Goal: Information Seeking & Learning: Understand process/instructions

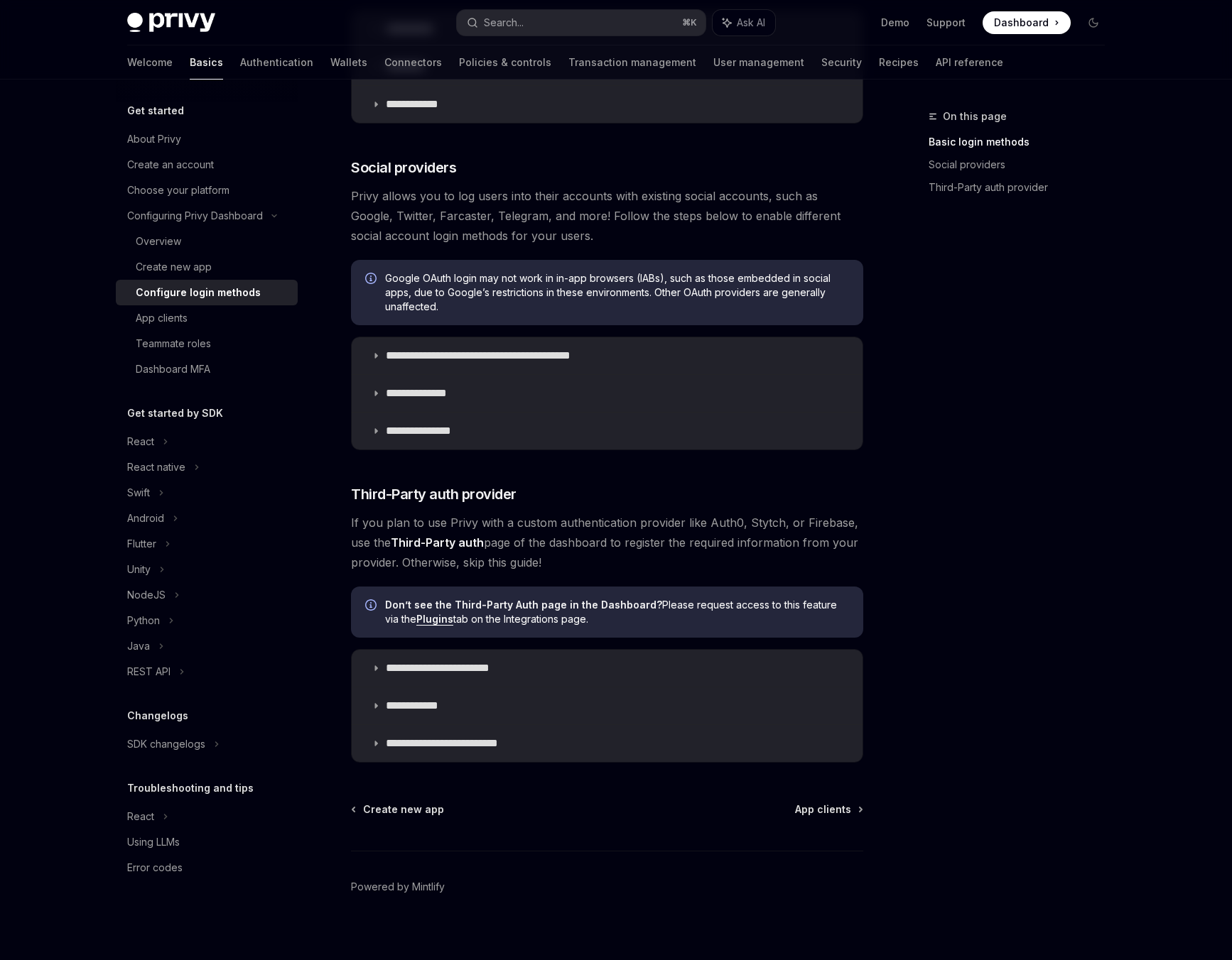
scroll to position [380, 0]
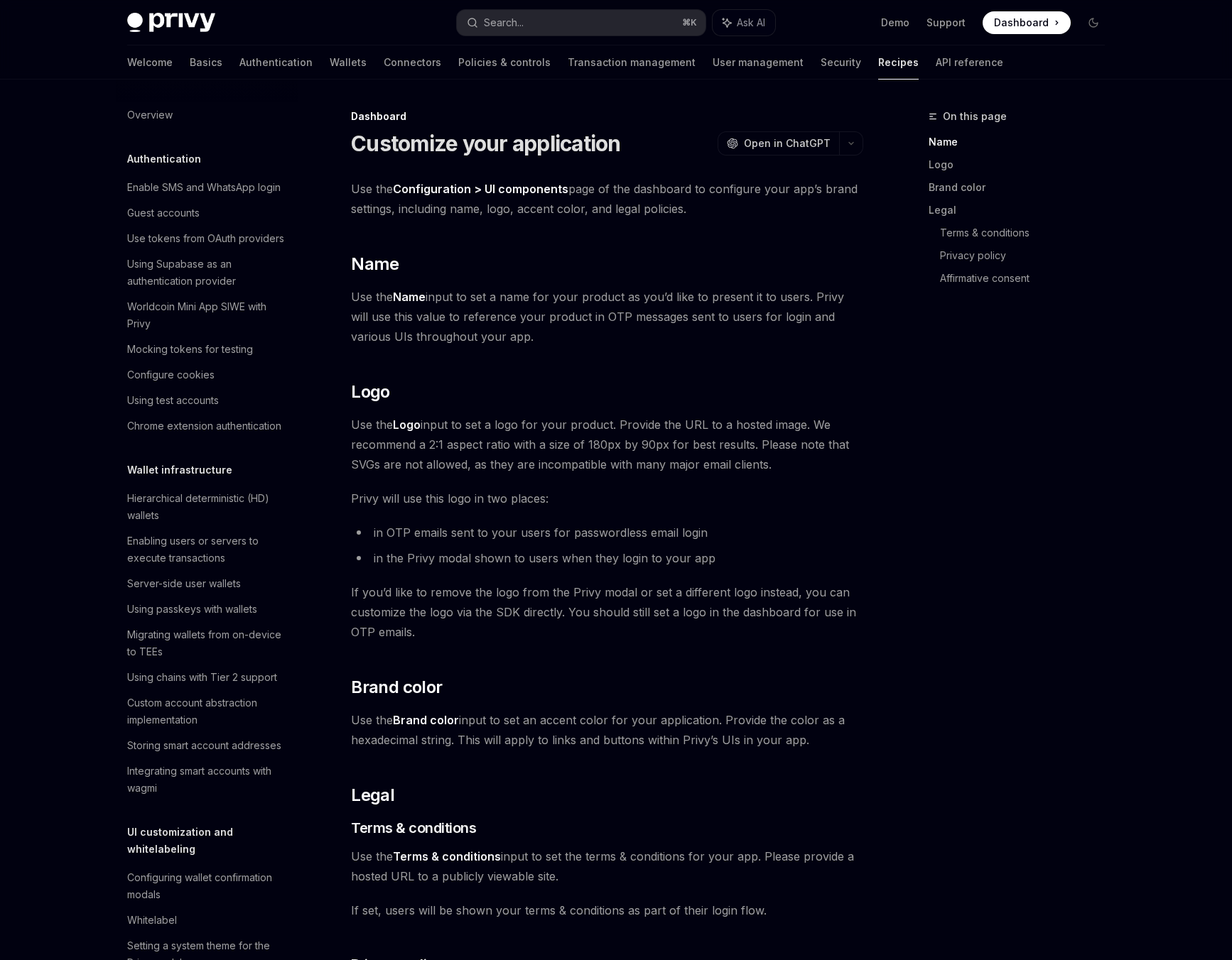
scroll to position [737, 0]
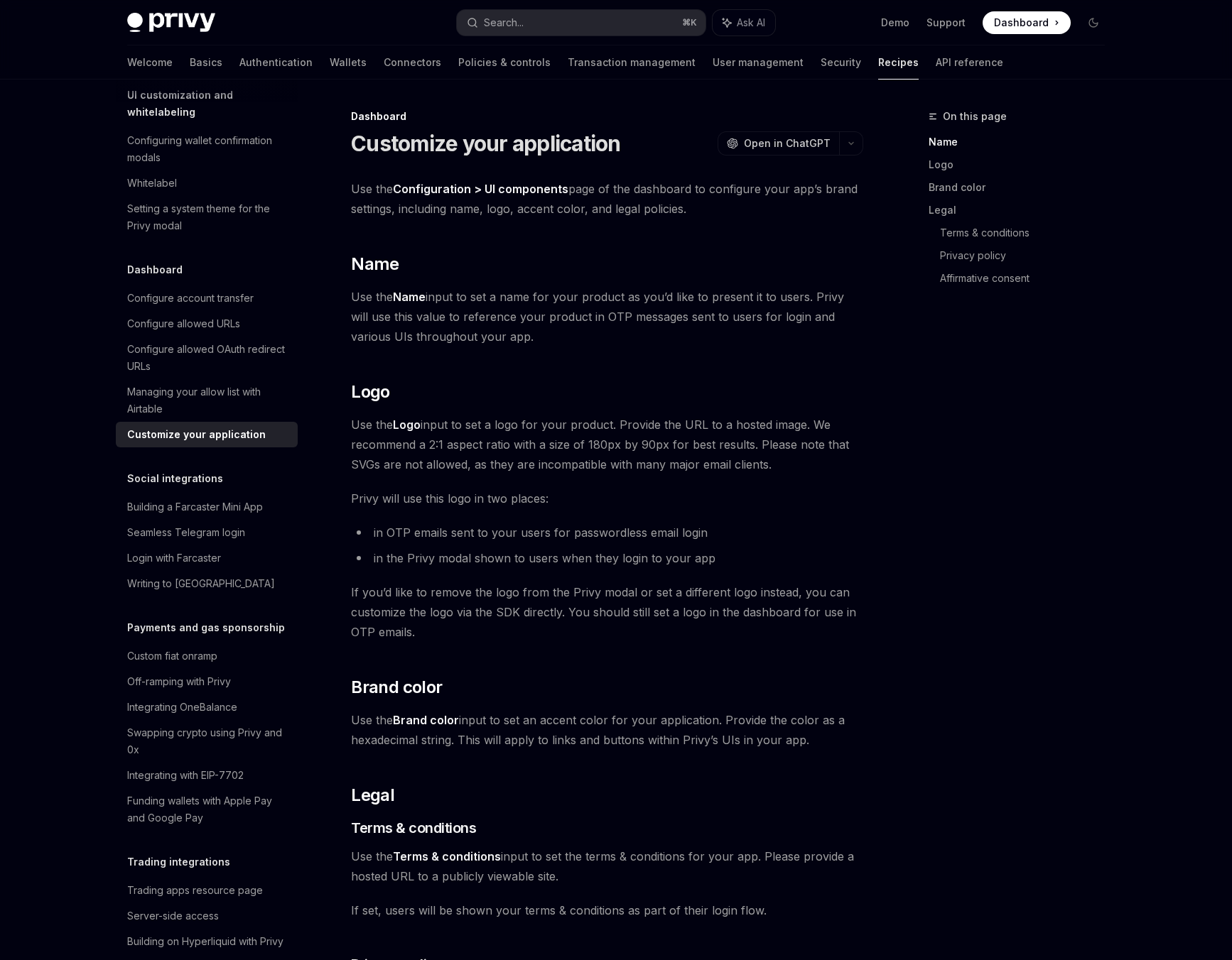
click at [576, 200] on span "Use the Configuration > UI components page of the dashboard to configure your a…" at bounding box center [607, 199] width 512 height 40
click at [574, 202] on span "Use the Configuration > UI components page of the dashboard to configure your a…" at bounding box center [607, 199] width 512 height 40
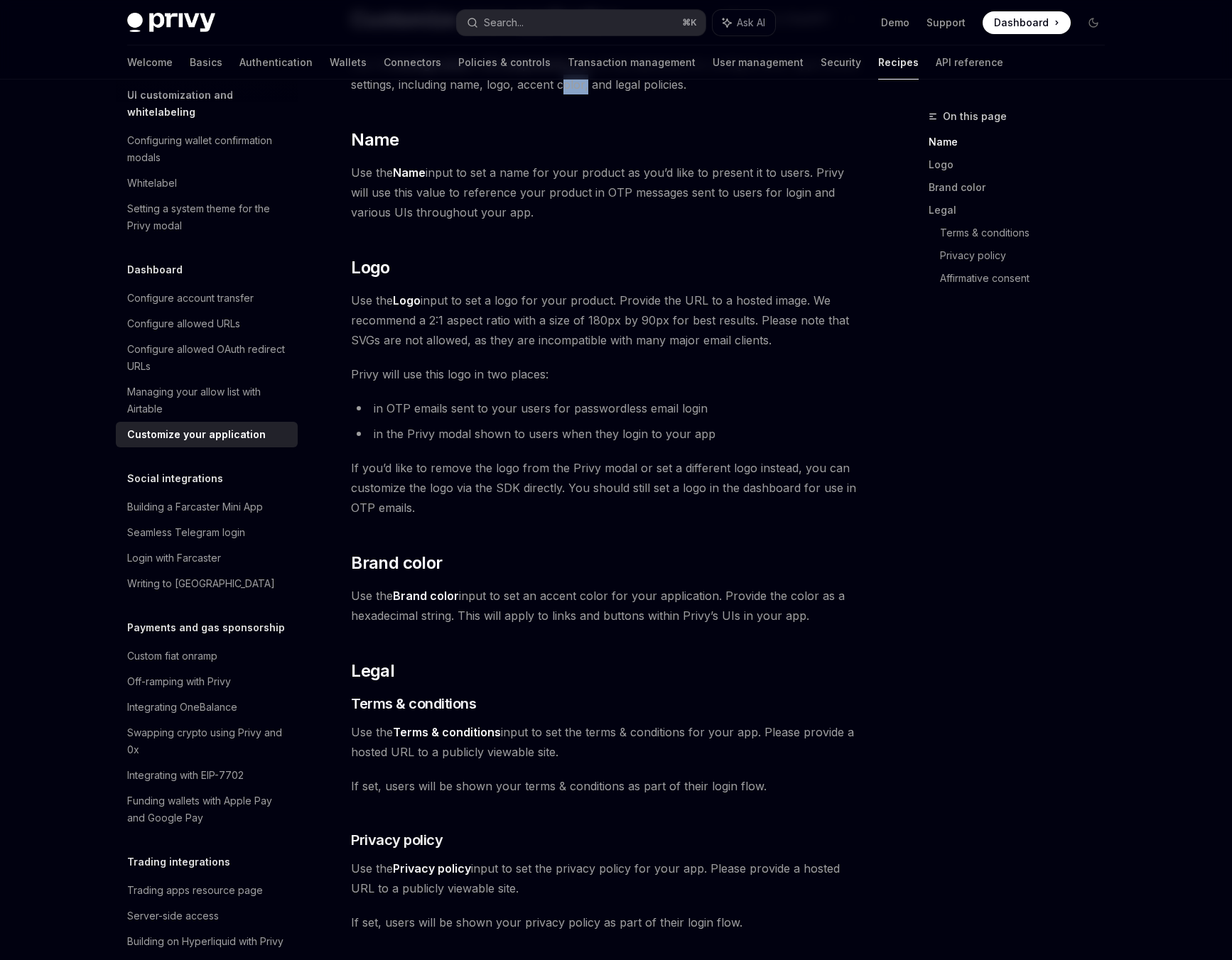
scroll to position [0, 0]
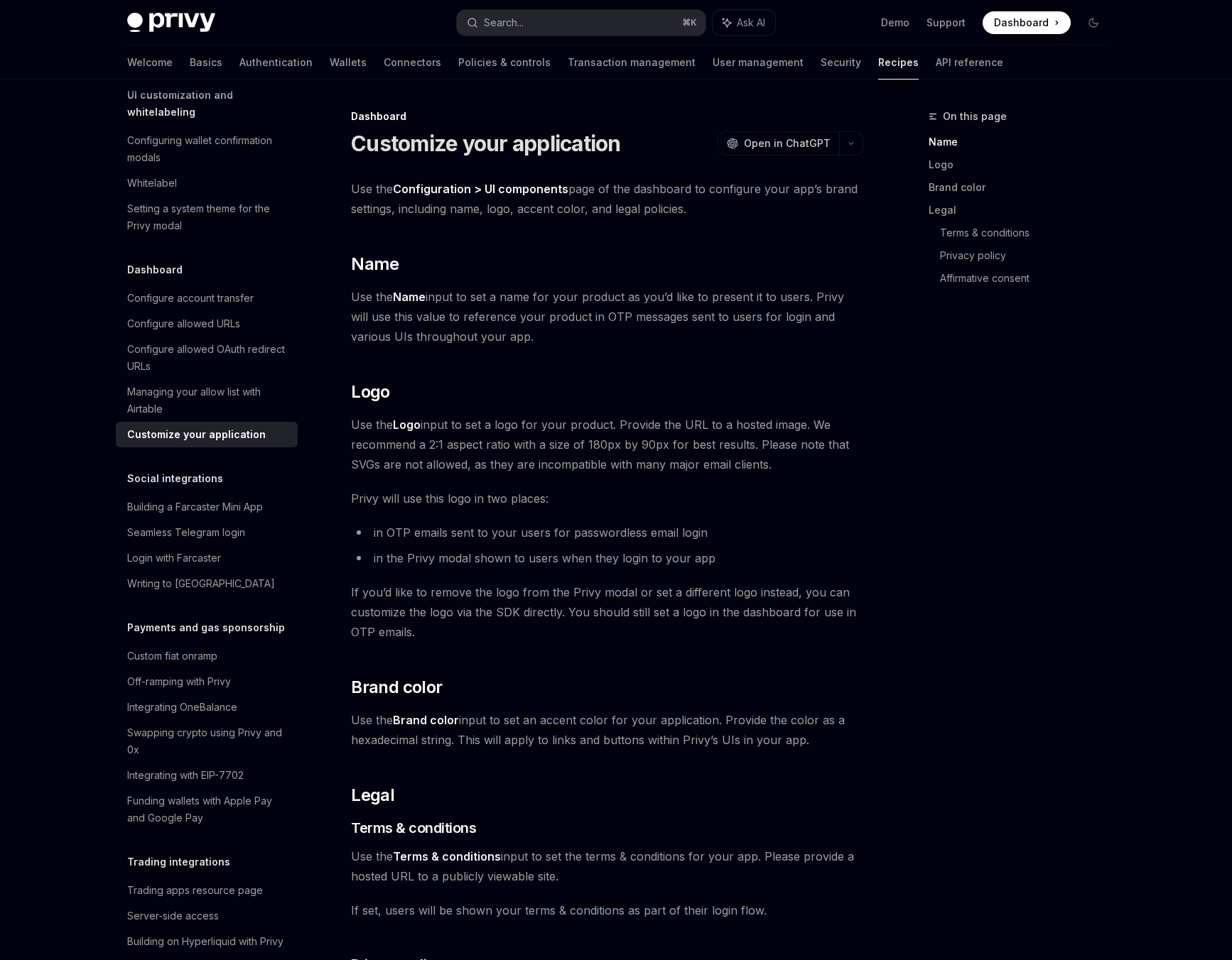
click at [439, 198] on span "Use the Configuration > UI components page of the dashboard to configure your a…" at bounding box center [607, 199] width 512 height 40
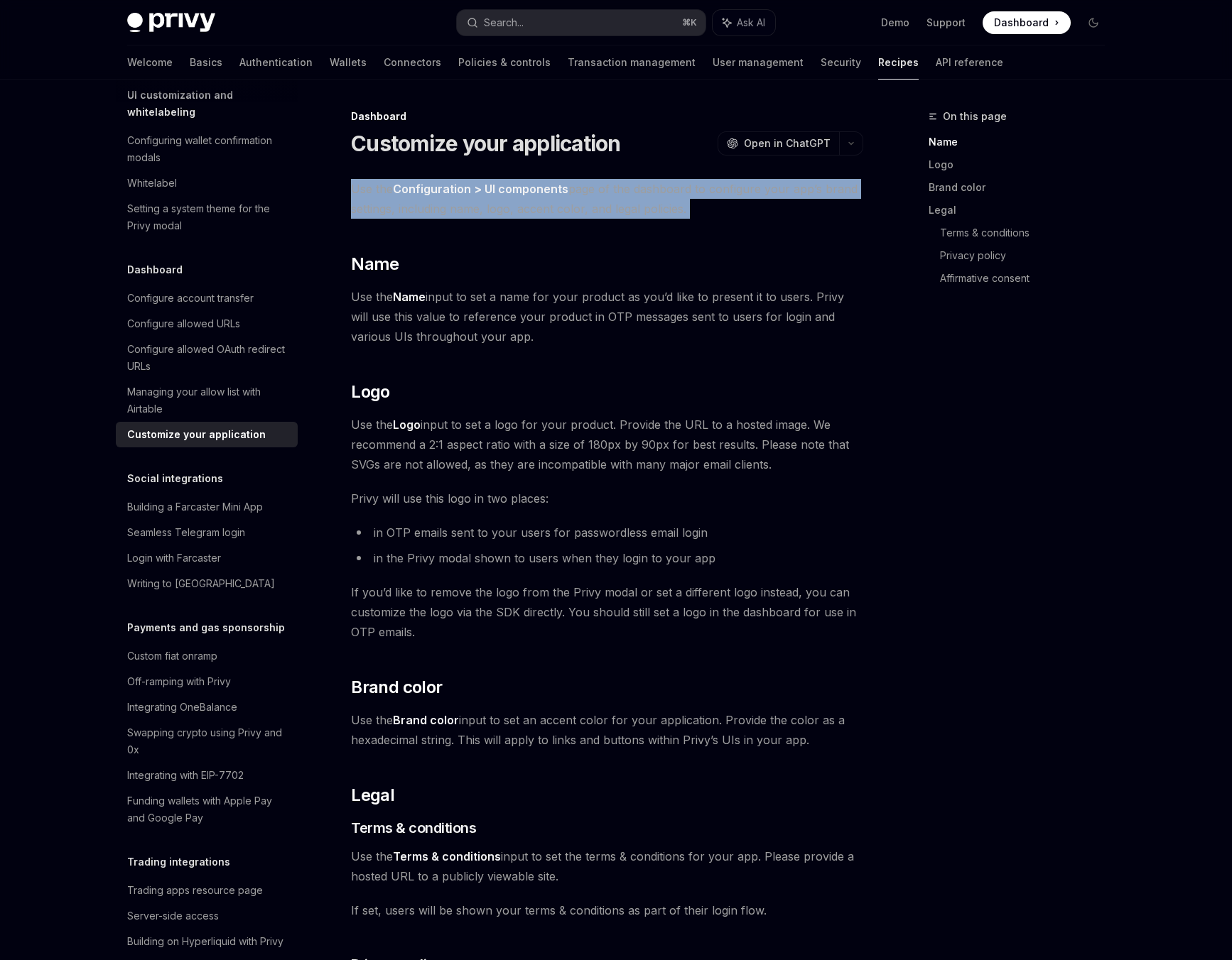
click at [439, 198] on span "Use the Configuration > UI components page of the dashboard to configure your a…" at bounding box center [607, 199] width 512 height 40
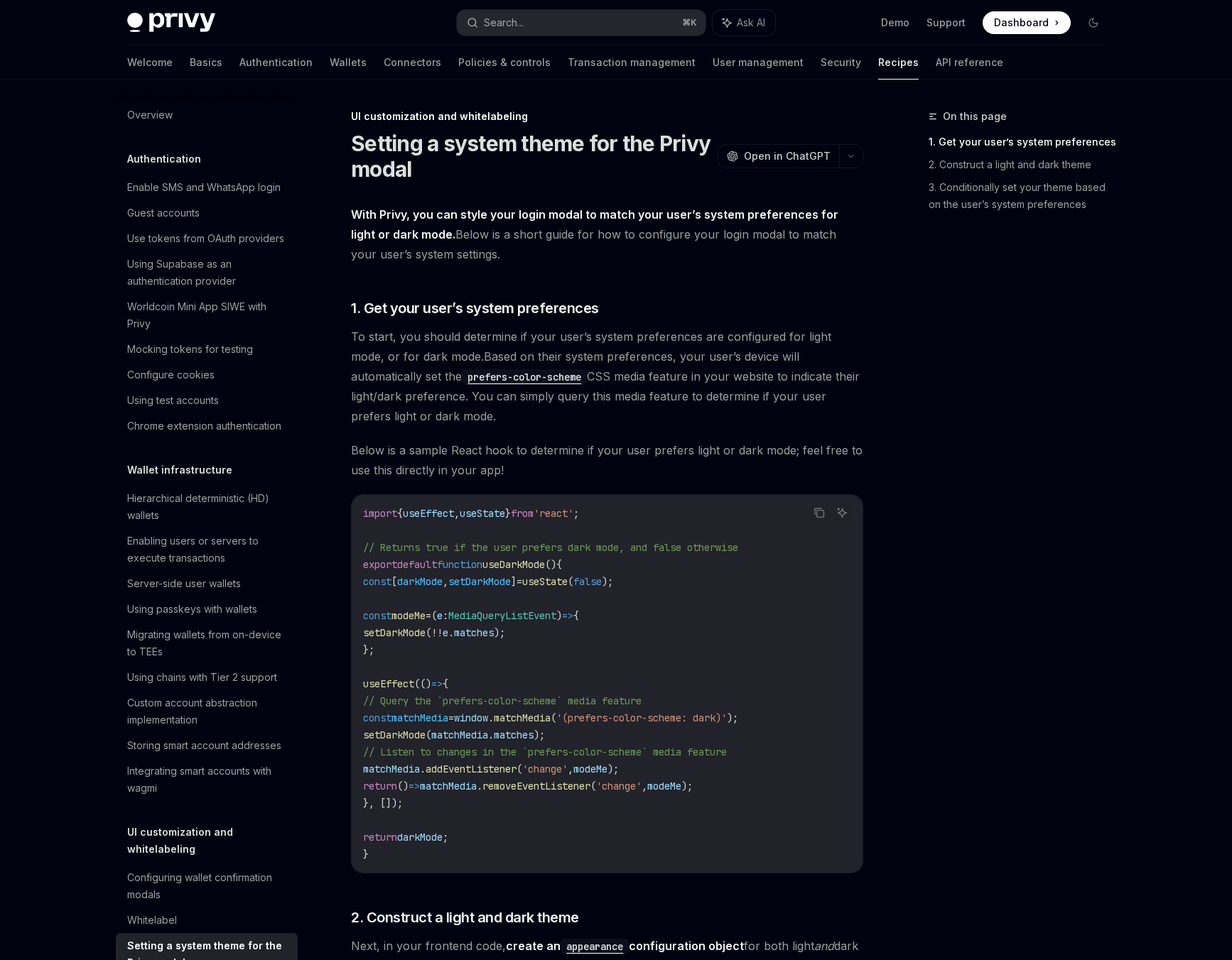
scroll to position [520, 0]
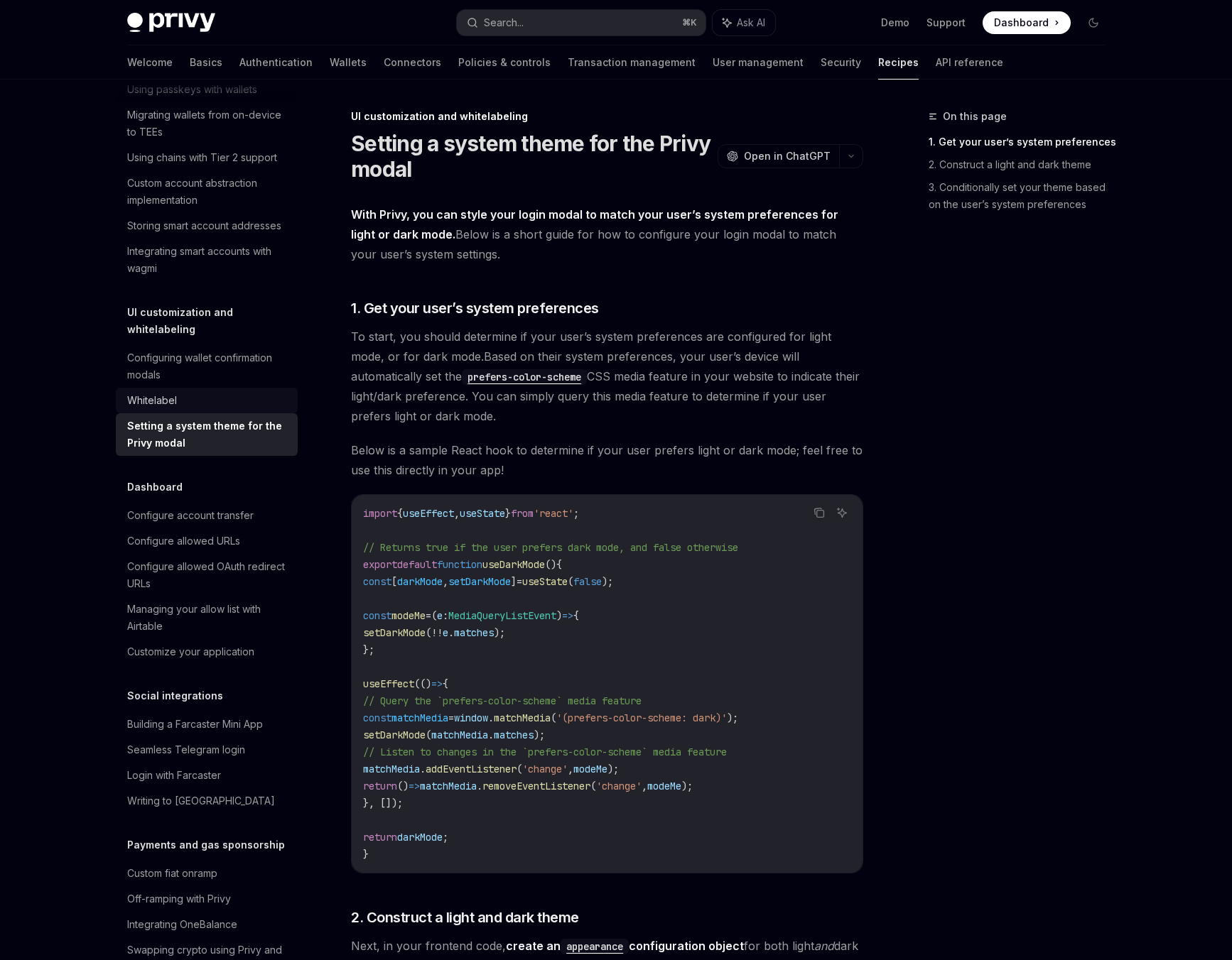
click at [187, 413] on link "Whitelabel" at bounding box center [207, 400] width 182 height 25
type textarea "*"
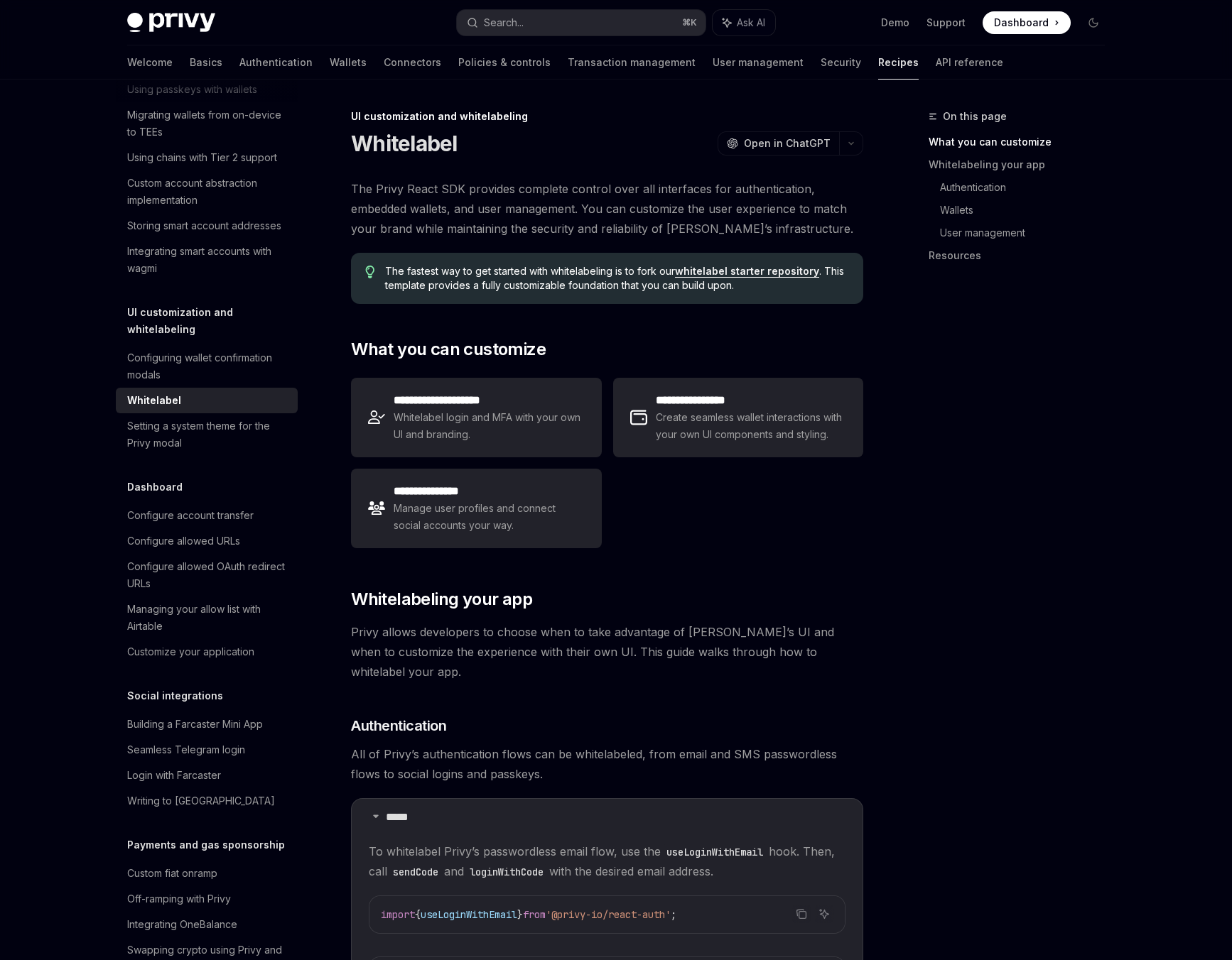
click at [456, 190] on span "The Privy React SDK provides complete control over all interfaces for authentic…" at bounding box center [607, 208] width 512 height 60
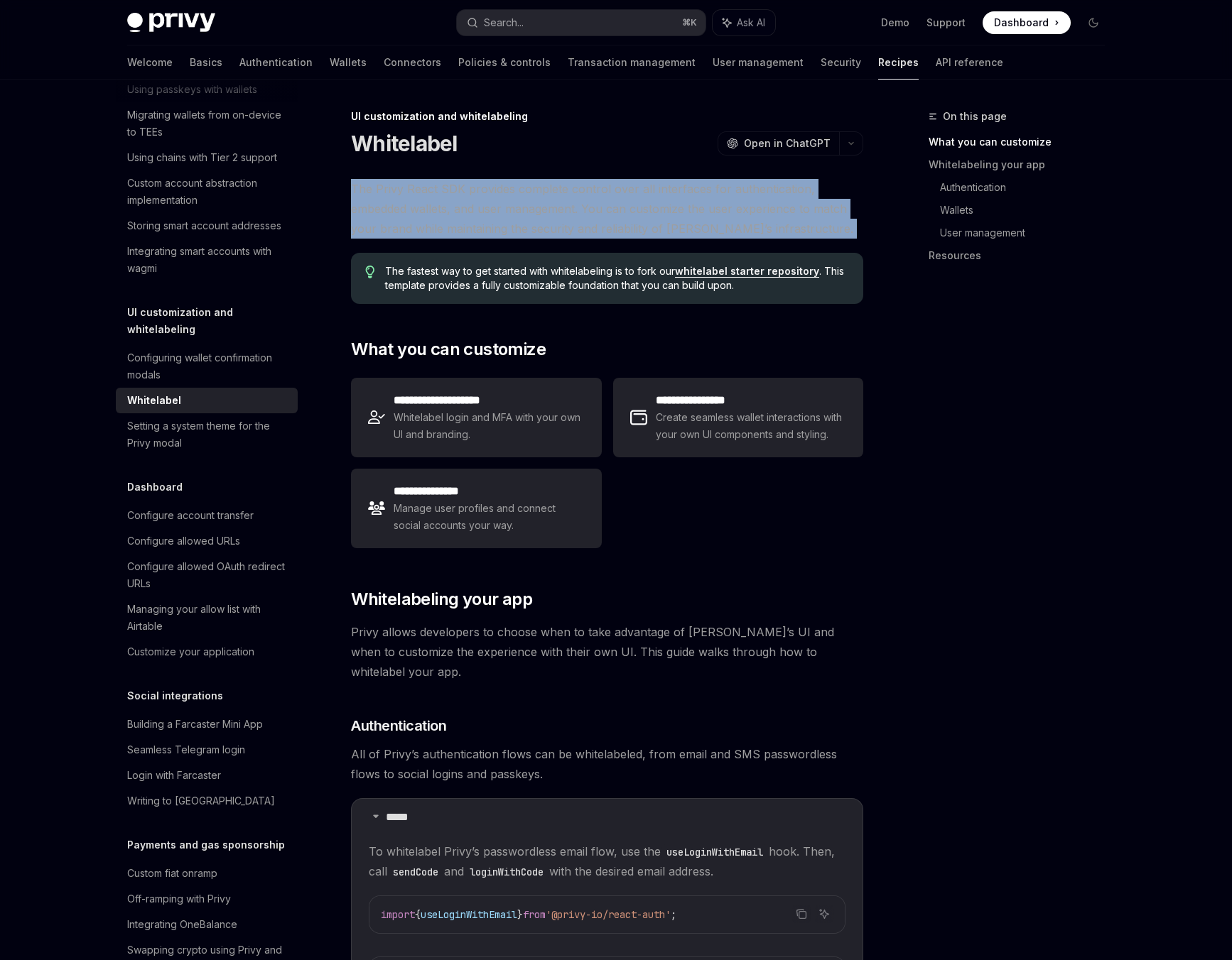
click at [456, 190] on span "The Privy React SDK provides complete control over all interfaces for authentic…" at bounding box center [607, 208] width 512 height 60
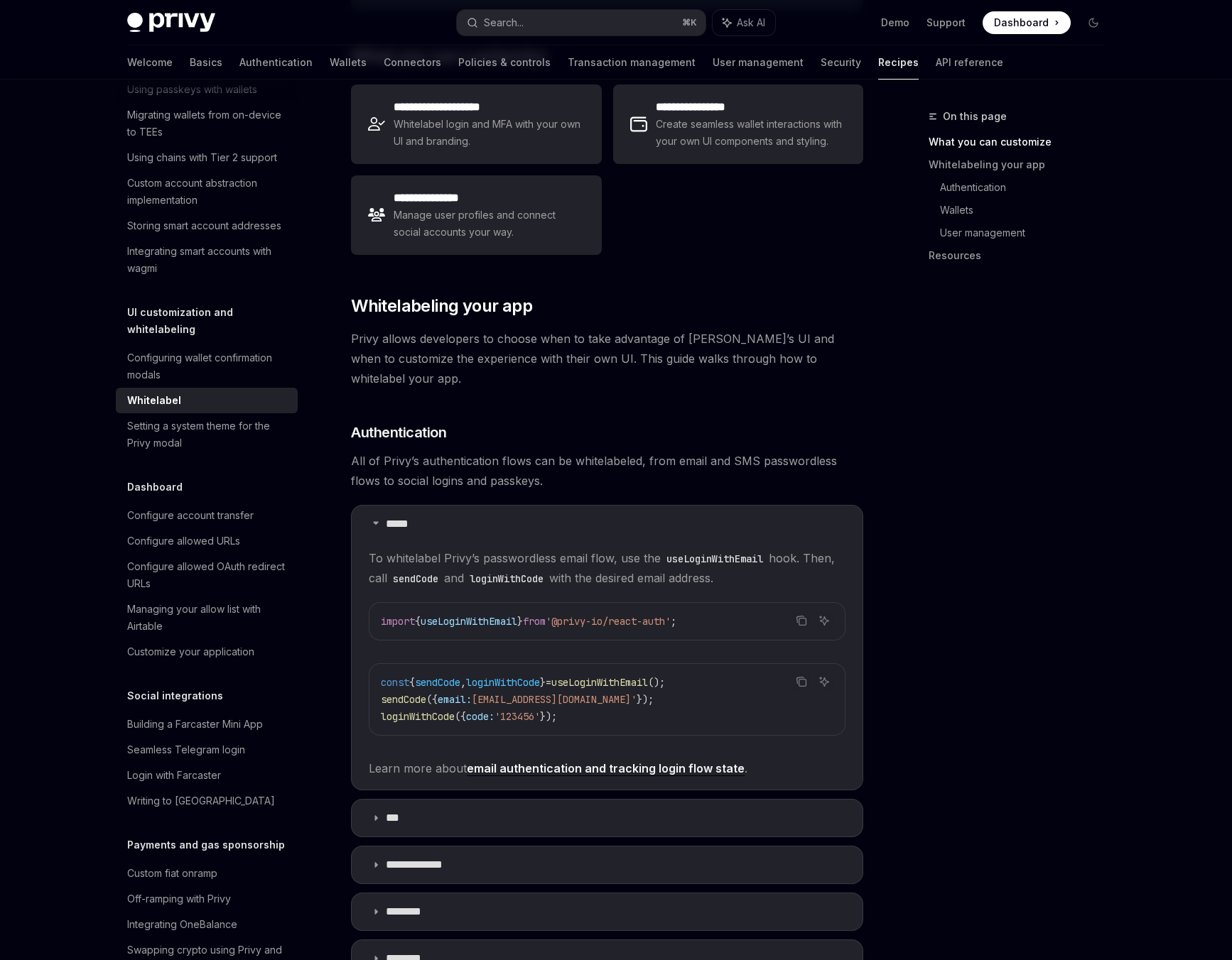
scroll to position [573, 0]
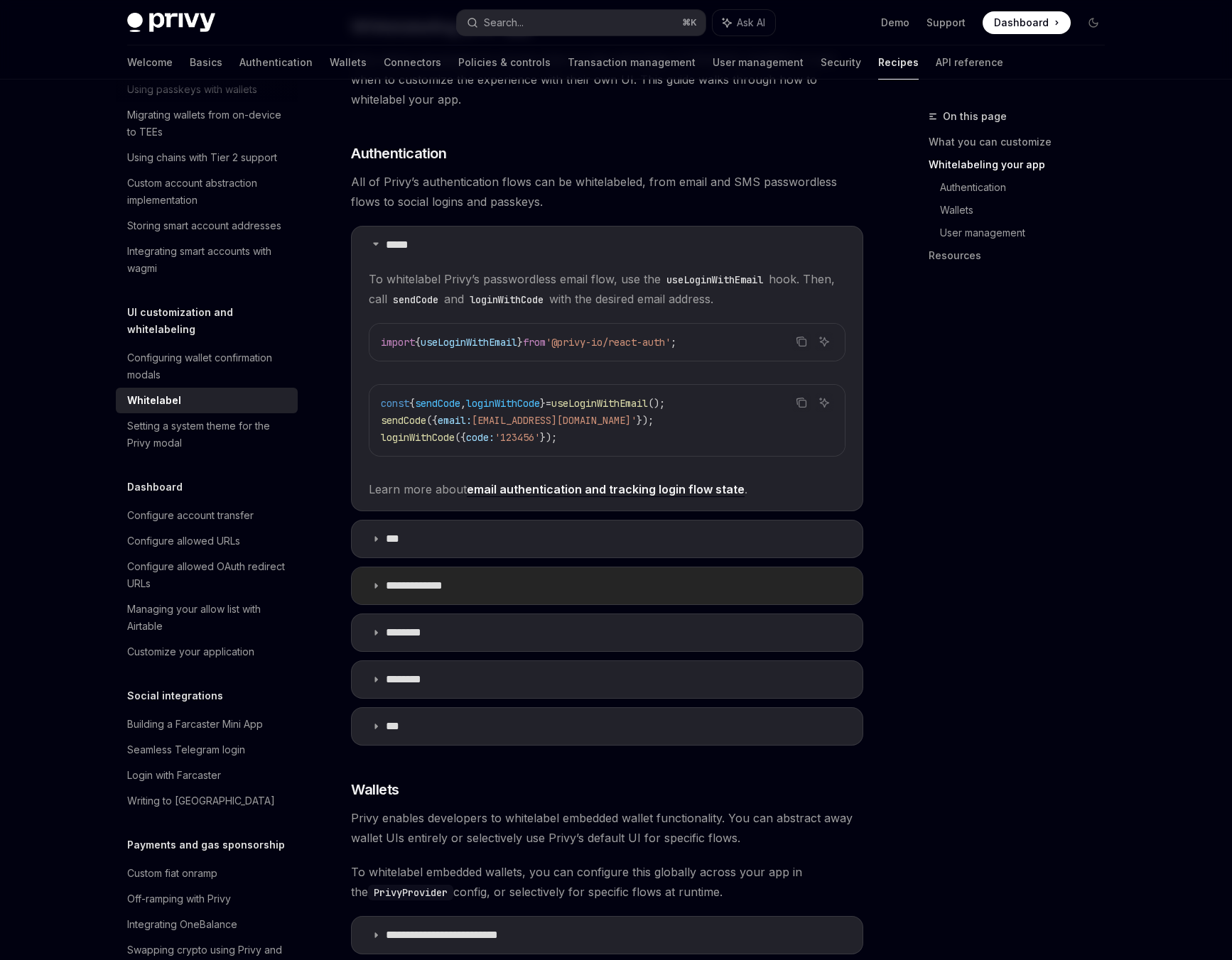
click at [442, 579] on p "**********" at bounding box center [420, 586] width 69 height 14
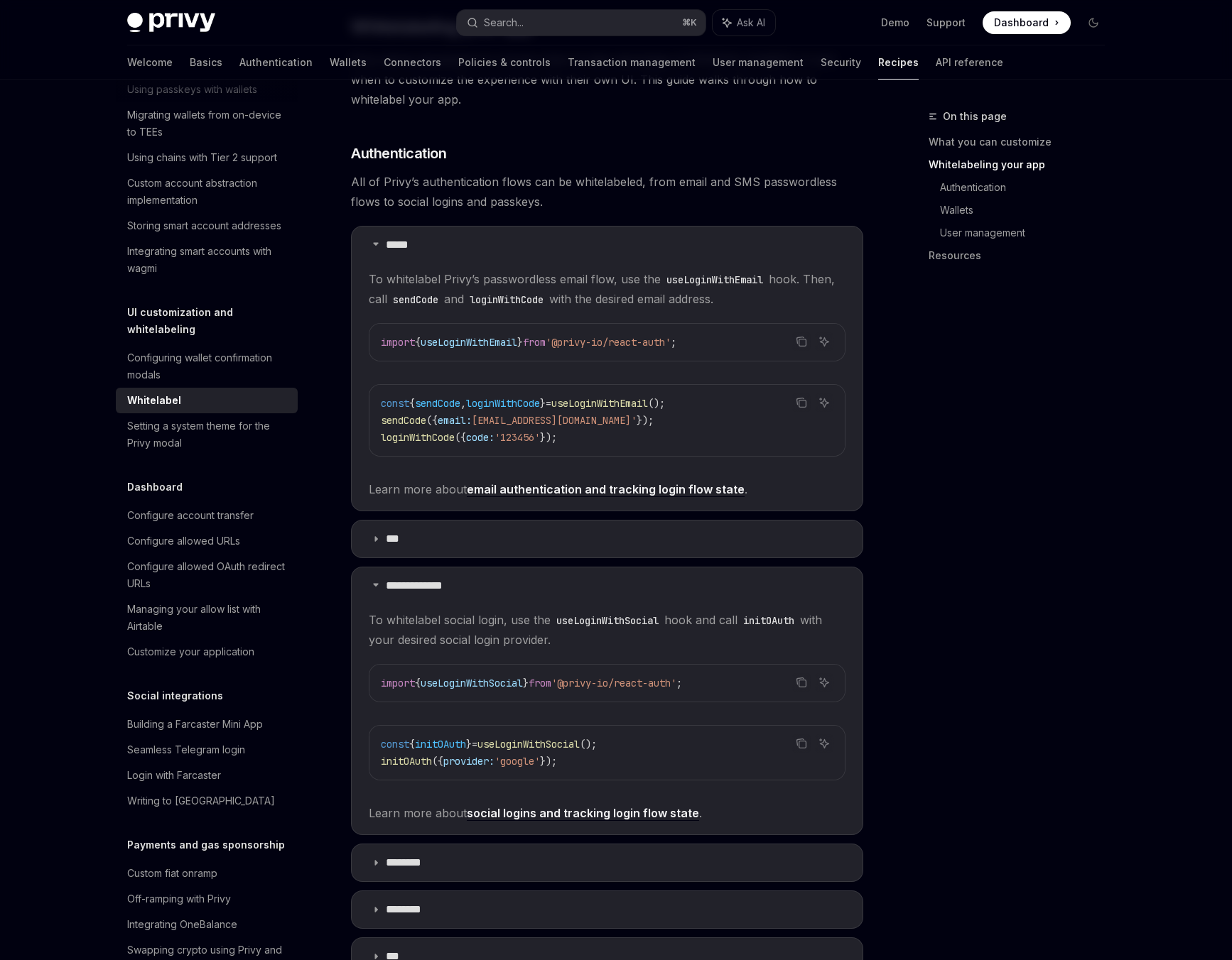
click at [402, 610] on span "To whitelabel social login, use the useLoginWithSocial hook and call initOAuth …" at bounding box center [607, 630] width 477 height 40
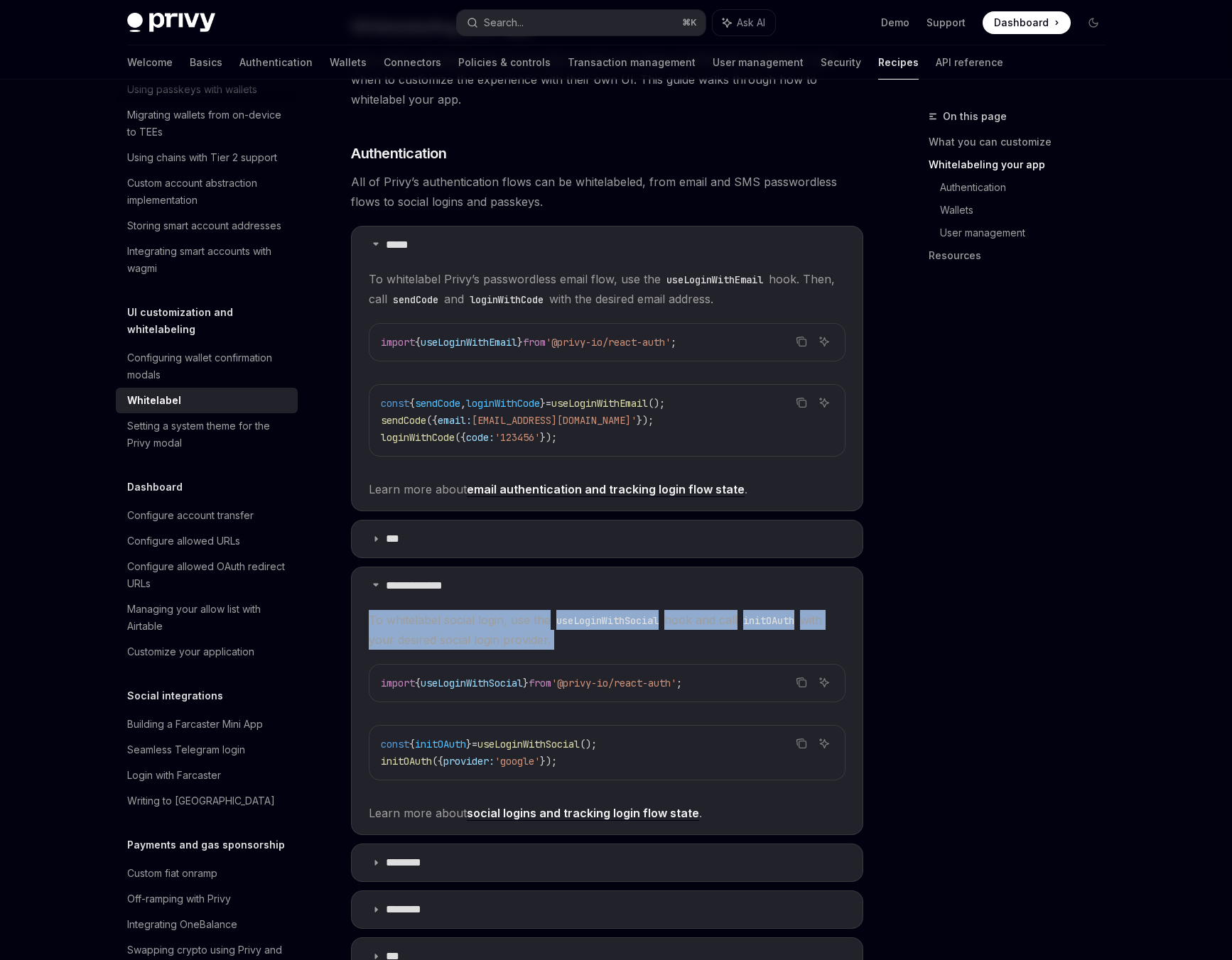
click at [402, 610] on span "To whitelabel social login, use the useLoginWithSocial hook and call initOAuth …" at bounding box center [607, 630] width 477 height 40
copy children "To whitelabel social login, use the useLoginWithSocial hook and call initOAuth …"
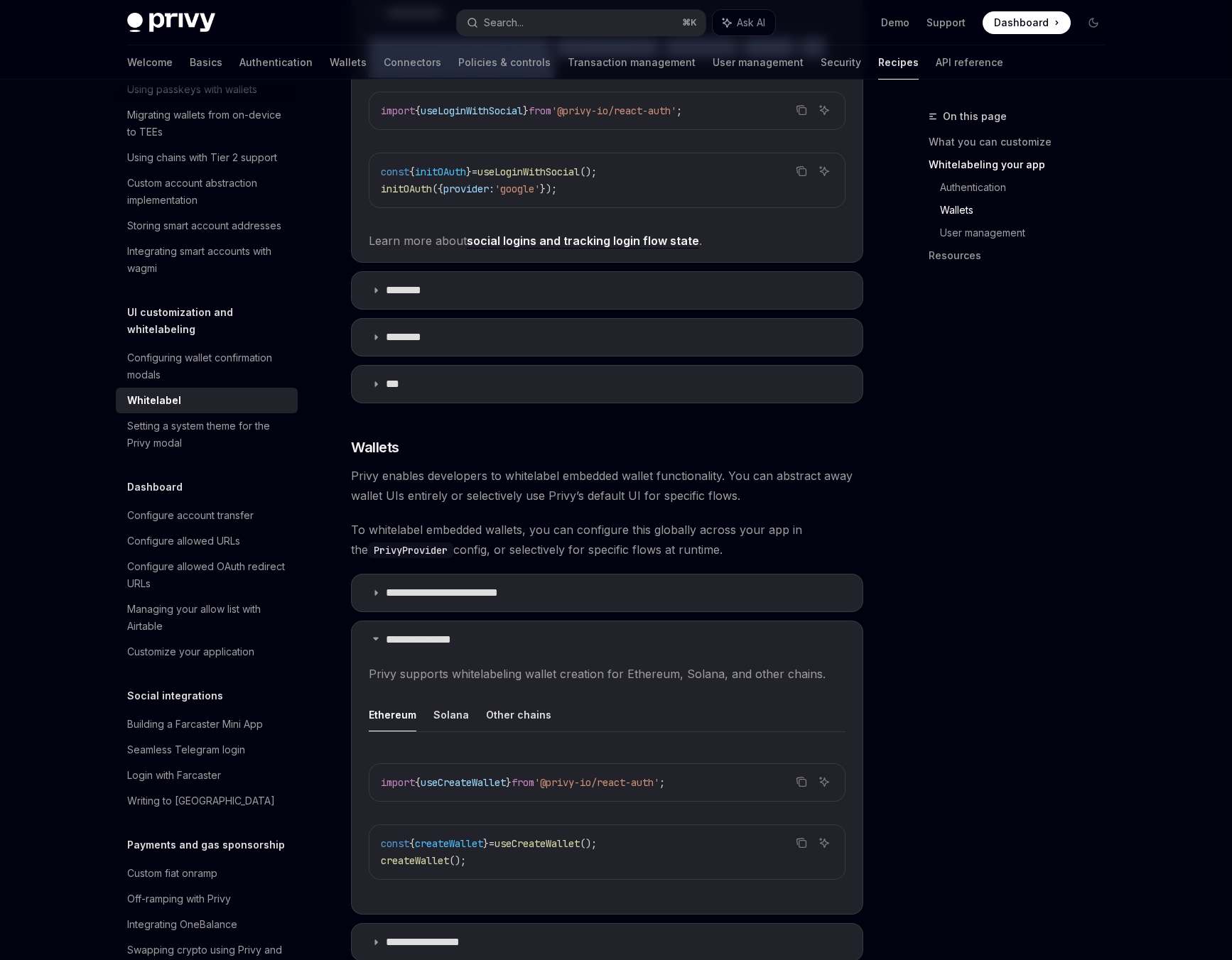
scroll to position [1773, 0]
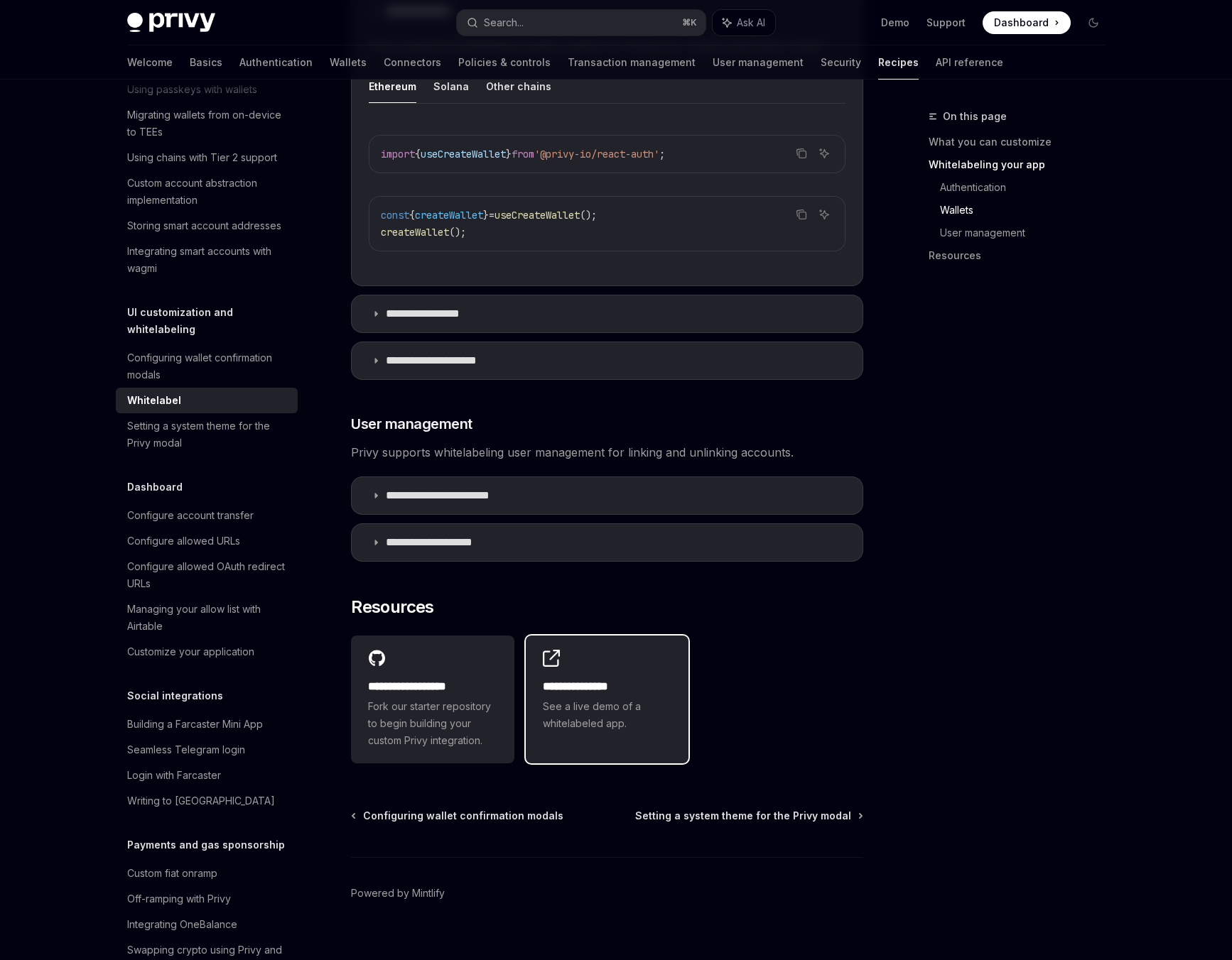
click at [572, 653] on div "**********" at bounding box center [608, 691] width 164 height 111
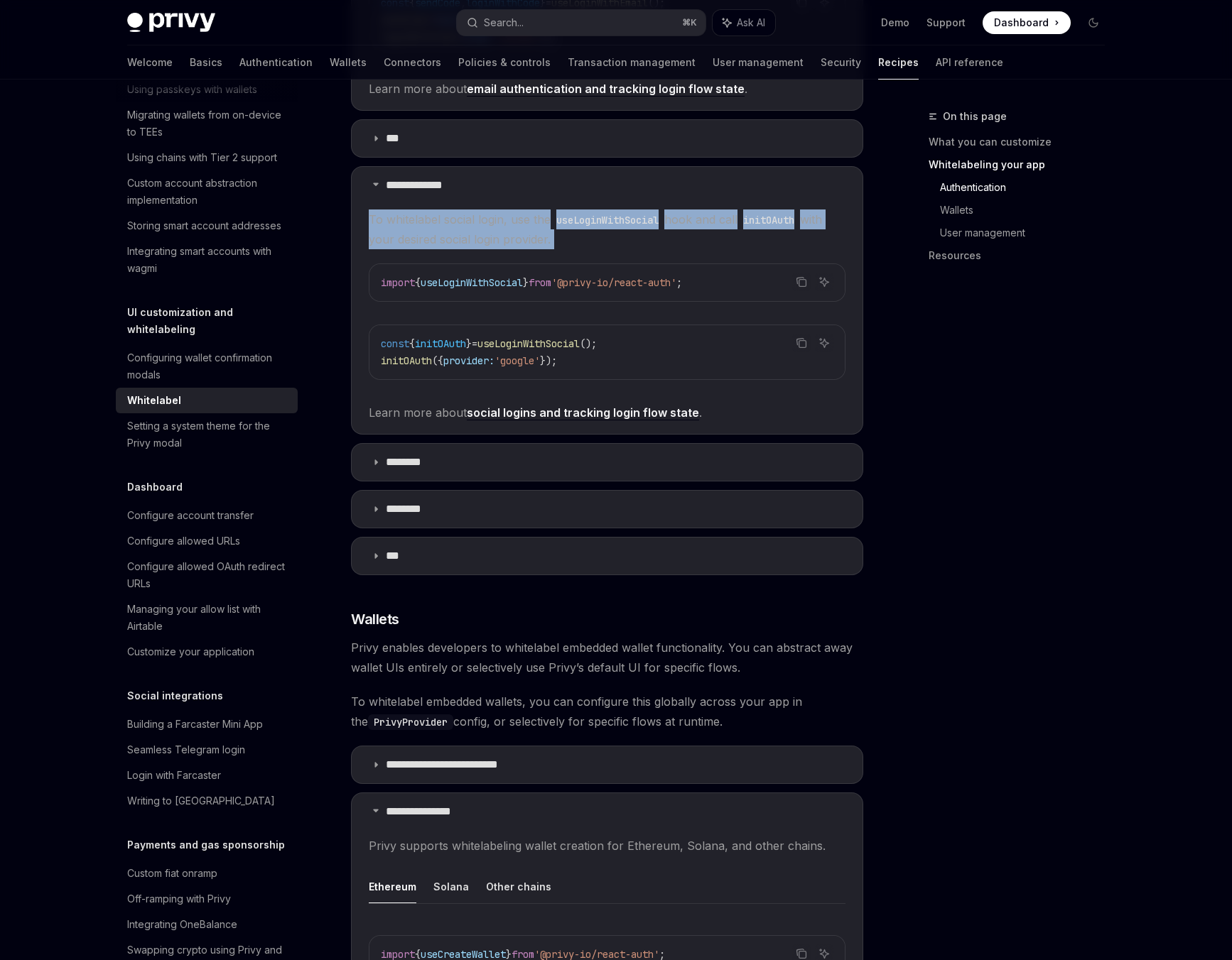
scroll to position [839, 0]
